Goal: Task Accomplishment & Management: Use online tool/utility

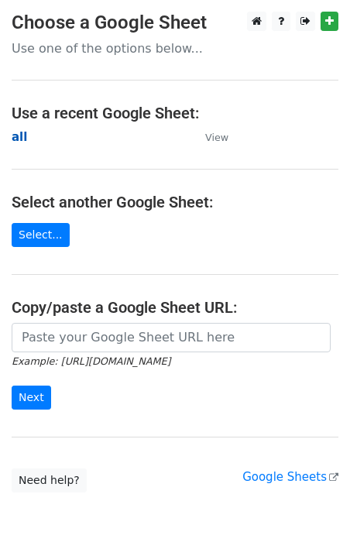
click at [15, 140] on strong "all" at bounding box center [19, 137] width 15 height 14
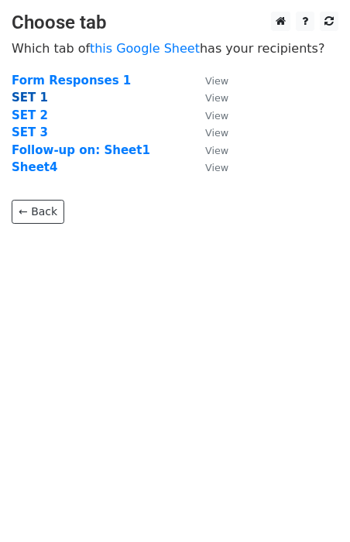
click at [26, 95] on strong "SET 1" at bounding box center [30, 98] width 36 height 14
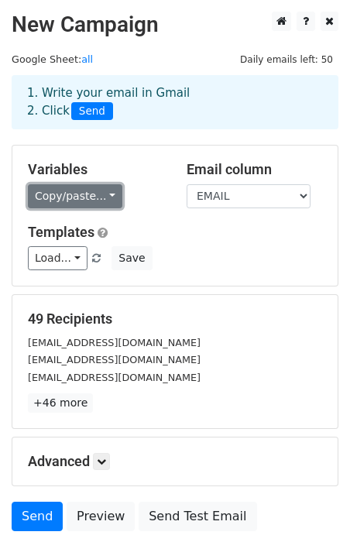
click at [106, 192] on link "Copy/paste..." at bounding box center [75, 196] width 95 height 24
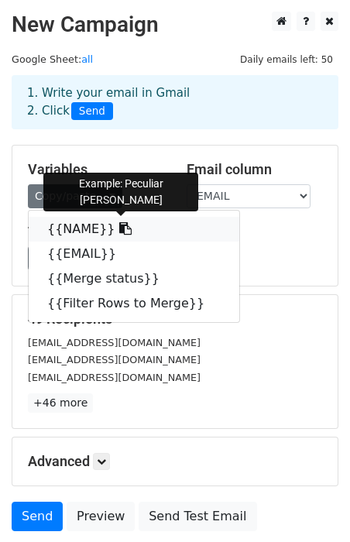
click at [119, 230] on icon at bounding box center [125, 228] width 12 height 12
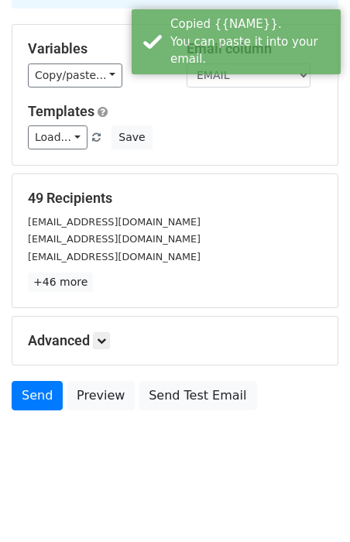
scroll to position [121, 0]
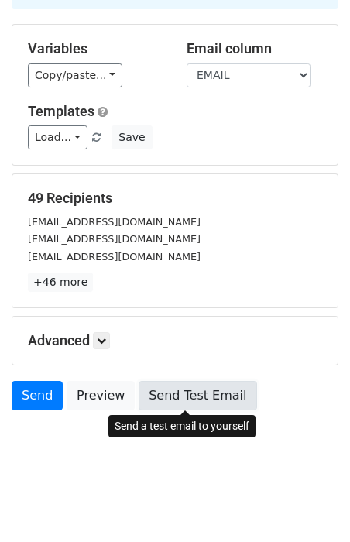
click at [173, 400] on link "Send Test Email" at bounding box center [198, 395] width 118 height 29
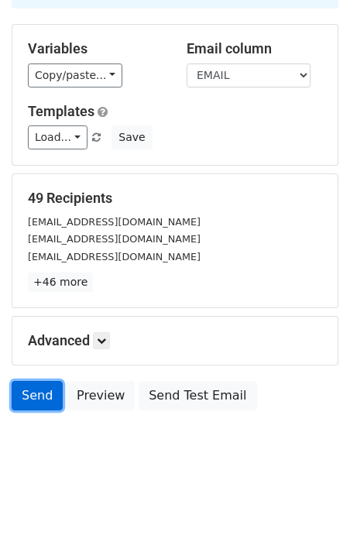
click at [33, 397] on link "Send" at bounding box center [37, 395] width 51 height 29
